Goal: Register for event/course

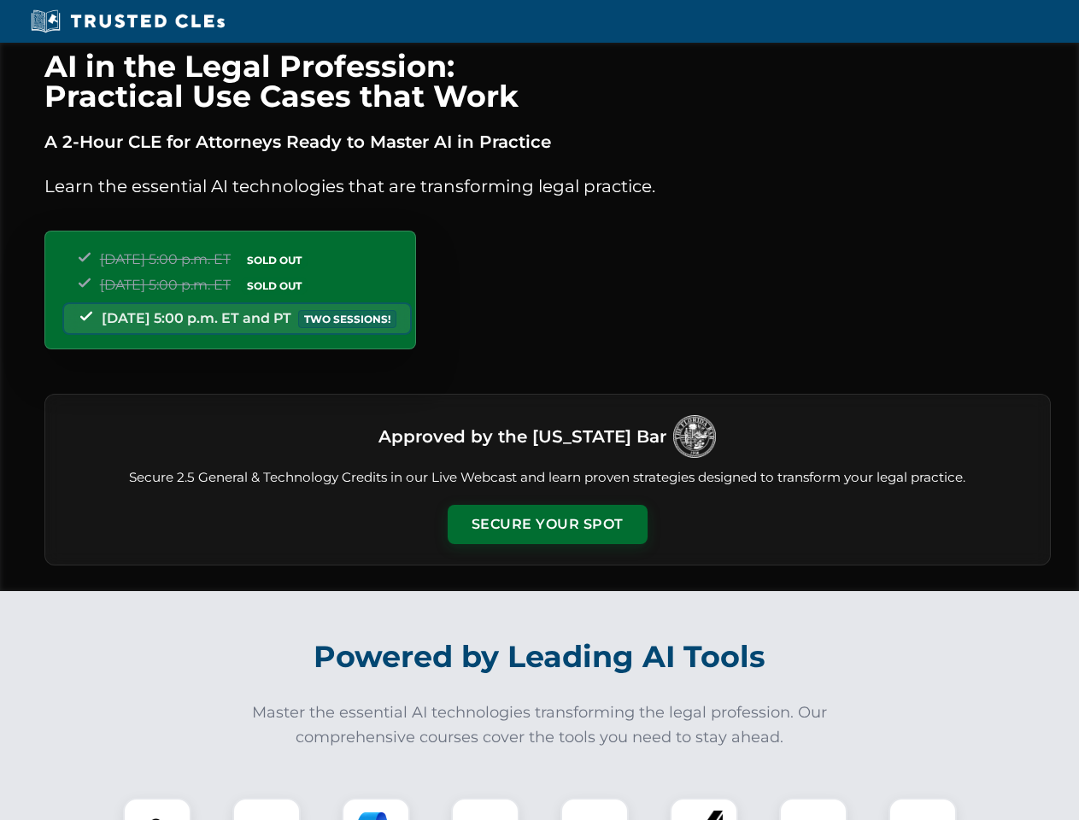
click at [547, 524] on button "Secure Your Spot" at bounding box center [548, 524] width 200 height 39
click at [157, 809] on img at bounding box center [157, 832] width 50 height 50
click at [266, 809] on div at bounding box center [266, 832] width 68 height 68
